Goal: Task Accomplishment & Management: Use online tool/utility

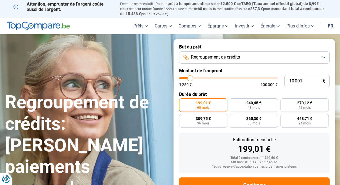
click at [245, 57] on button "Regroupement de crédits" at bounding box center [254, 57] width 150 height 12
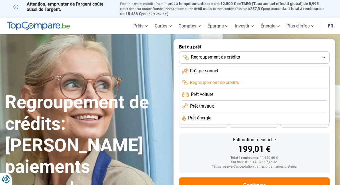
click at [236, 82] on span "Regroupement de crédits" at bounding box center [214, 83] width 49 height 6
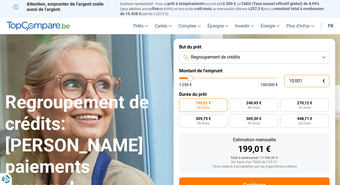
click at [307, 82] on input "10 001" at bounding box center [306, 81] width 45 height 12
drag, startPoint x: 307, startPoint y: 82, endPoint x: 291, endPoint y: 82, distance: 16.0
click at [291, 82] on input "10 001" at bounding box center [306, 81] width 45 height 12
type input "0"
type input "1250"
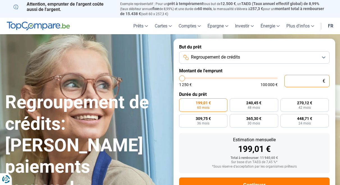
type input "1 250"
type input "1250"
radio input "true"
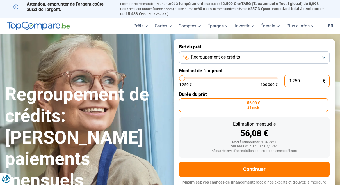
scroll to position [6, 0]
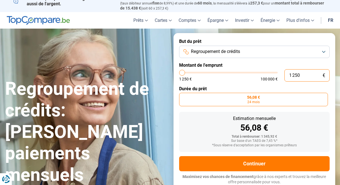
type input "125"
type input "1250"
type input "12"
type input "1250"
type input "1"
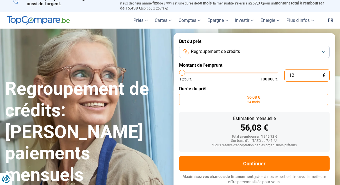
type input "1250"
type input "0"
type input "1250"
type input "1 250"
type input "1250"
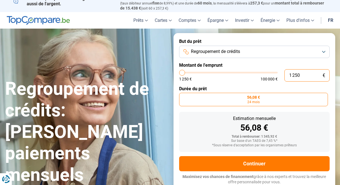
type input "12 505"
type input "12500"
type input "125 059"
type input "100000"
type input "100 000"
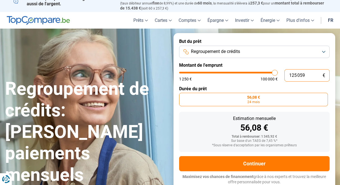
type input "100000"
radio input "false"
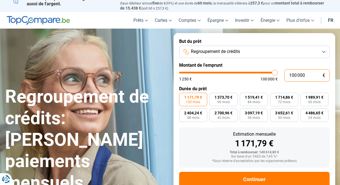
type input "10 000"
type input "10000"
type input "1 000"
type input "1250"
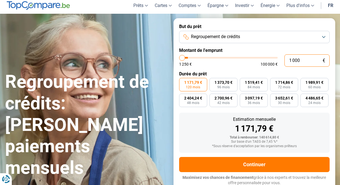
type input "100"
type input "1250"
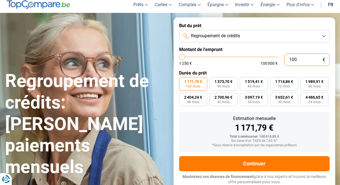
type input "10"
type input "1250"
type input "1"
type input "1250"
type input "0"
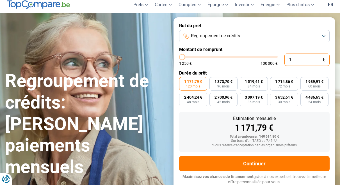
type input "1250"
type input "5"
type input "1250"
type input "59"
type input "1250"
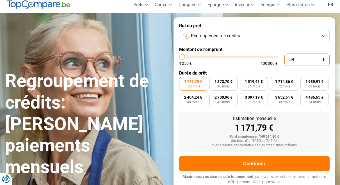
type input "591"
type input "1250"
type input "5 917"
type input "6000"
type input "59 172"
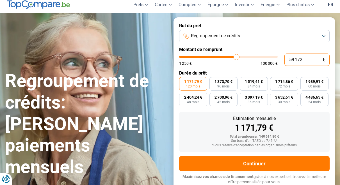
type input "59250"
type input "591 728"
type input "100000"
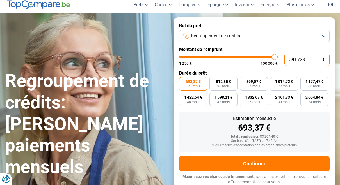
type input "100 000"
type input "100000"
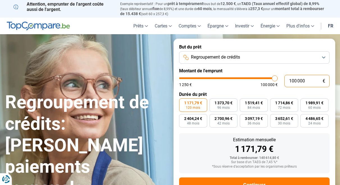
scroll to position [7, 0]
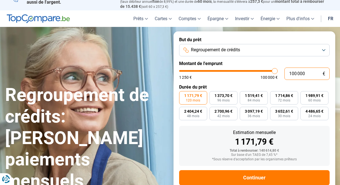
type input "42 500"
type input "42500"
click at [220, 70] on input "range" at bounding box center [228, 71] width 99 height 2
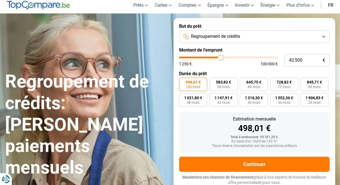
scroll to position [21, 0]
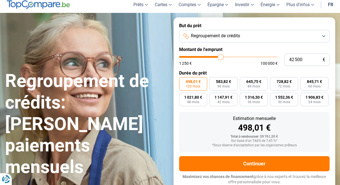
type input "52 250"
type input "52250"
click at [230, 58] on input "range" at bounding box center [228, 57] width 99 height 2
type input "56 250"
type input "56250"
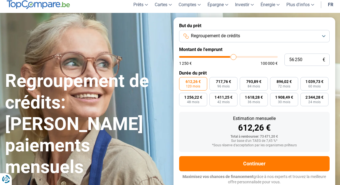
click at [234, 57] on input "range" at bounding box center [228, 57] width 99 height 2
click at [236, 57] on input "range" at bounding box center [228, 57] width 99 height 2
type input "60 500"
type input "60500"
click at [238, 57] on input "range" at bounding box center [228, 57] width 99 height 2
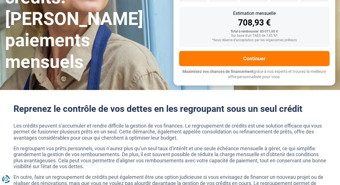
scroll to position [0, 0]
